Goal: Find specific page/section: Find specific page/section

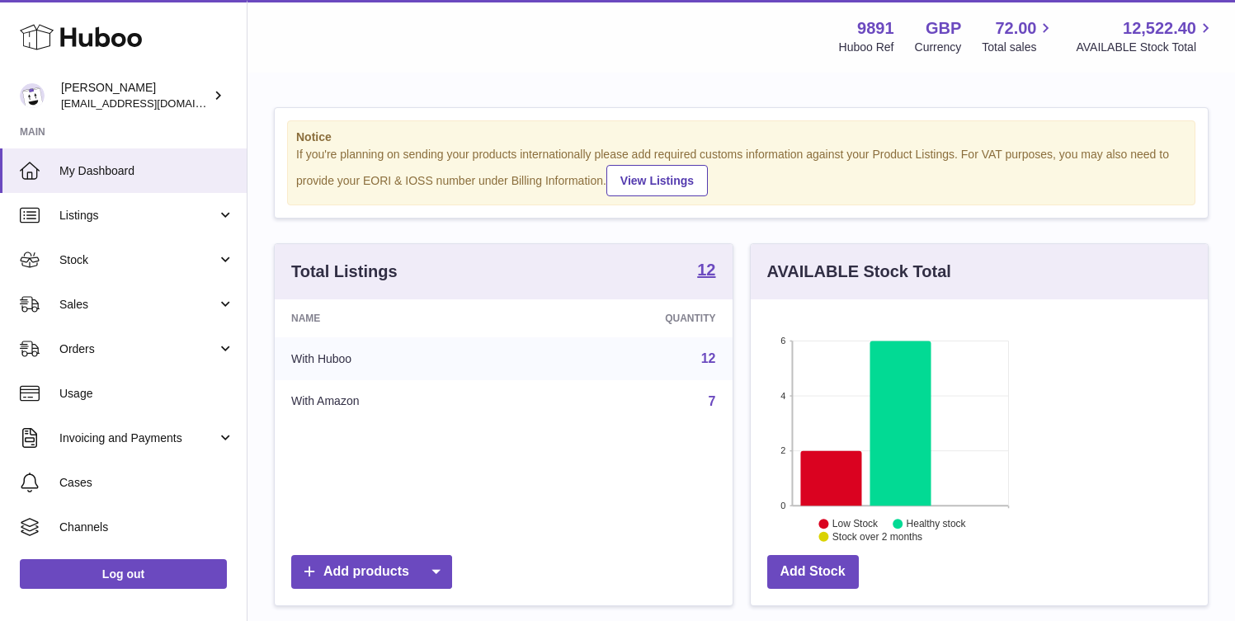
scroll to position [257, 299]
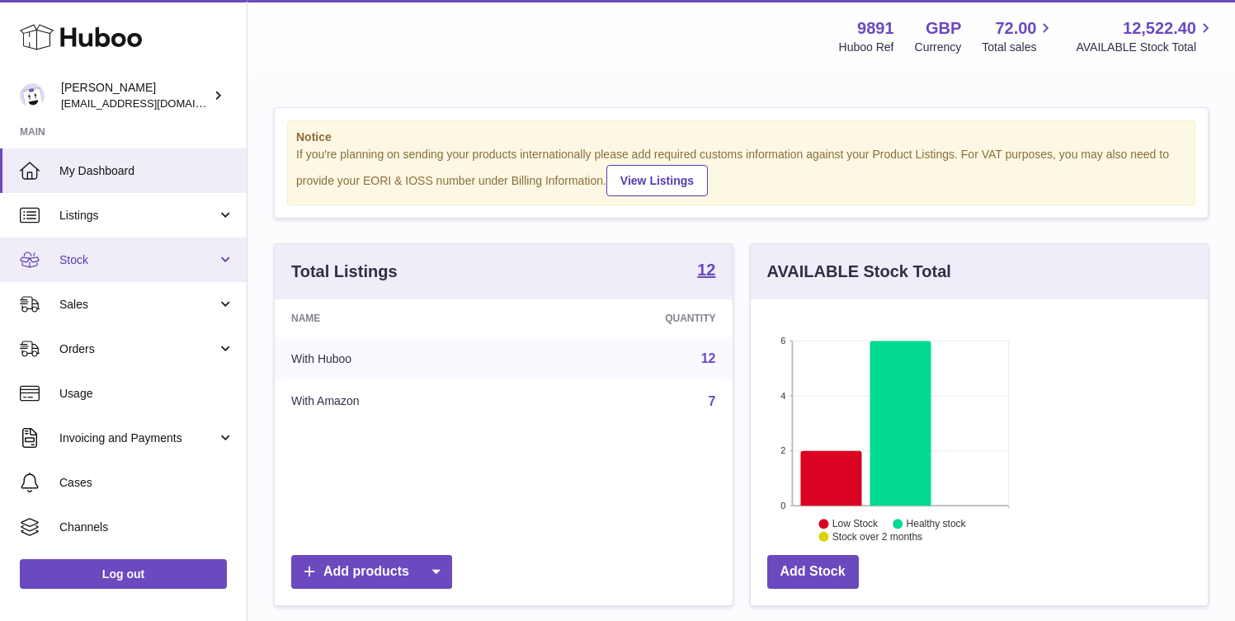
click at [115, 258] on span "Stock" at bounding box center [138, 260] width 158 height 16
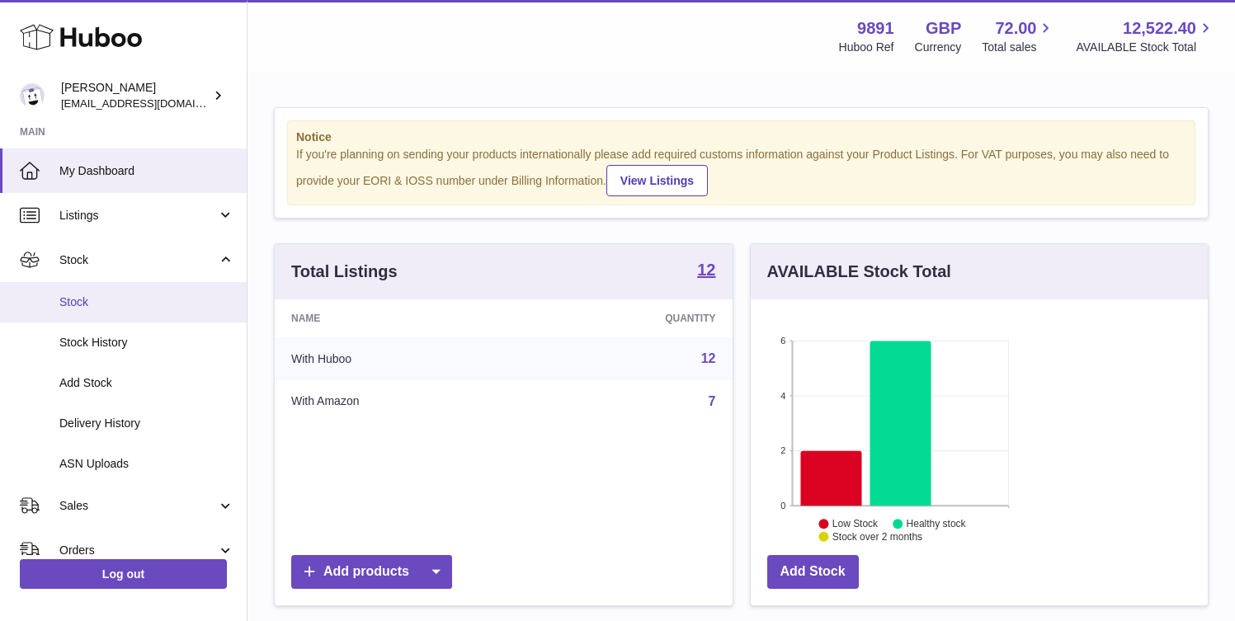
click at [111, 305] on span "Stock" at bounding box center [146, 302] width 175 height 16
